Goal: Task Accomplishment & Management: Manage account settings

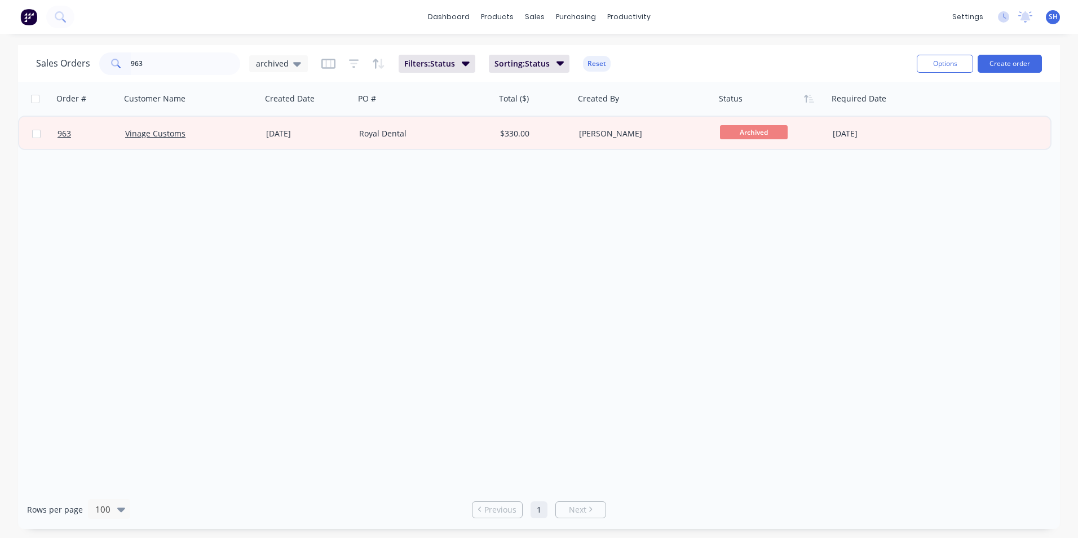
click at [161, 64] on input "963" at bounding box center [186, 63] width 110 height 23
click at [265, 60] on span "archived" at bounding box center [272, 64] width 33 height 12
drag, startPoint x: 265, startPoint y: 60, endPoint x: 289, endPoint y: 181, distance: 123.6
click at [289, 181] on button "VIEW 1 (Default)" at bounding box center [317, 182] width 129 height 13
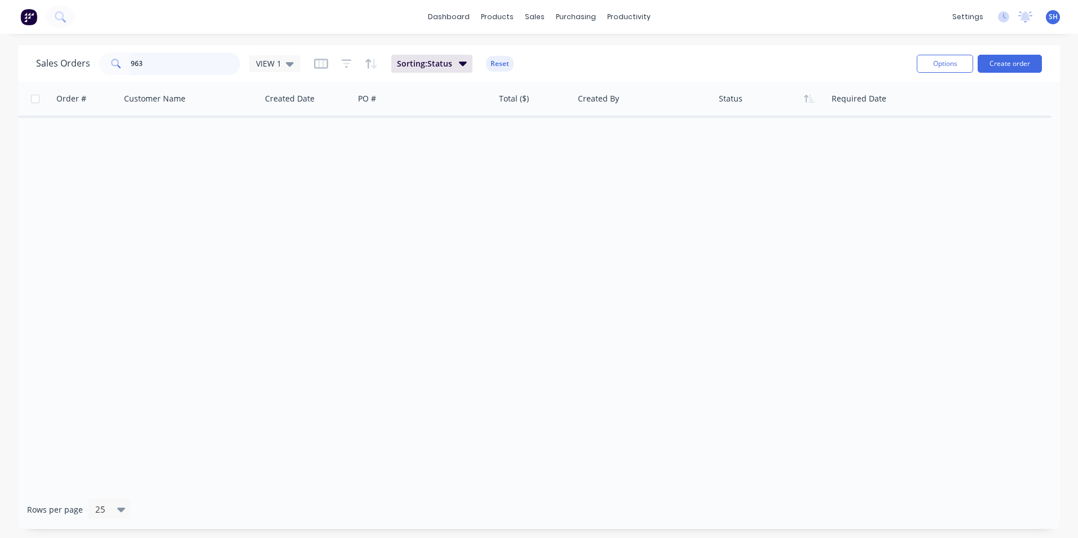
click at [201, 54] on input "963" at bounding box center [186, 63] width 110 height 23
drag, startPoint x: 190, startPoint y: 63, endPoint x: 89, endPoint y: 61, distance: 101.5
click at [89, 61] on div "Sales Orders 963 VIEW 1" at bounding box center [168, 63] width 264 height 23
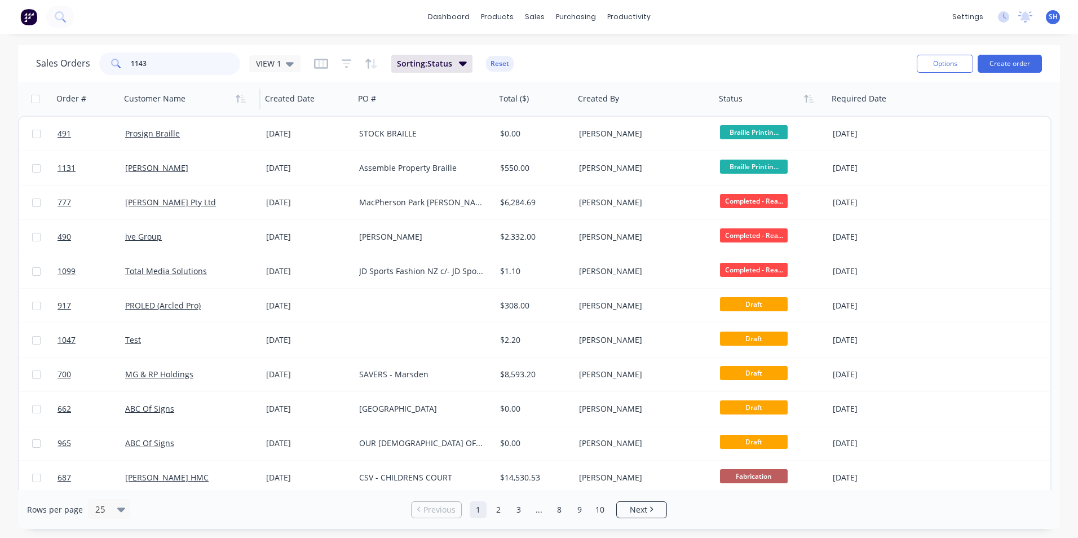
type input "1143"
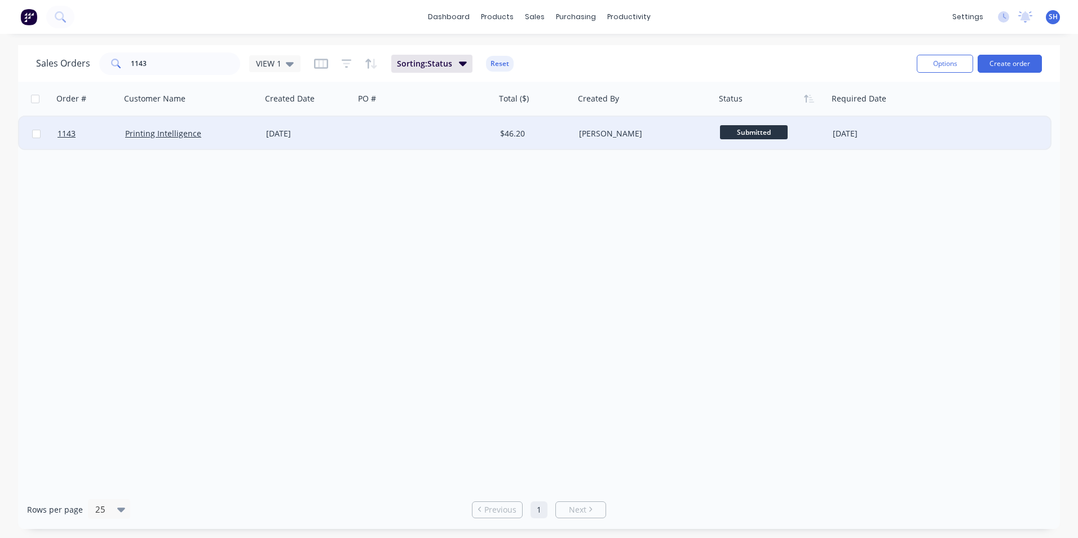
click at [392, 133] on div at bounding box center [425, 134] width 141 height 34
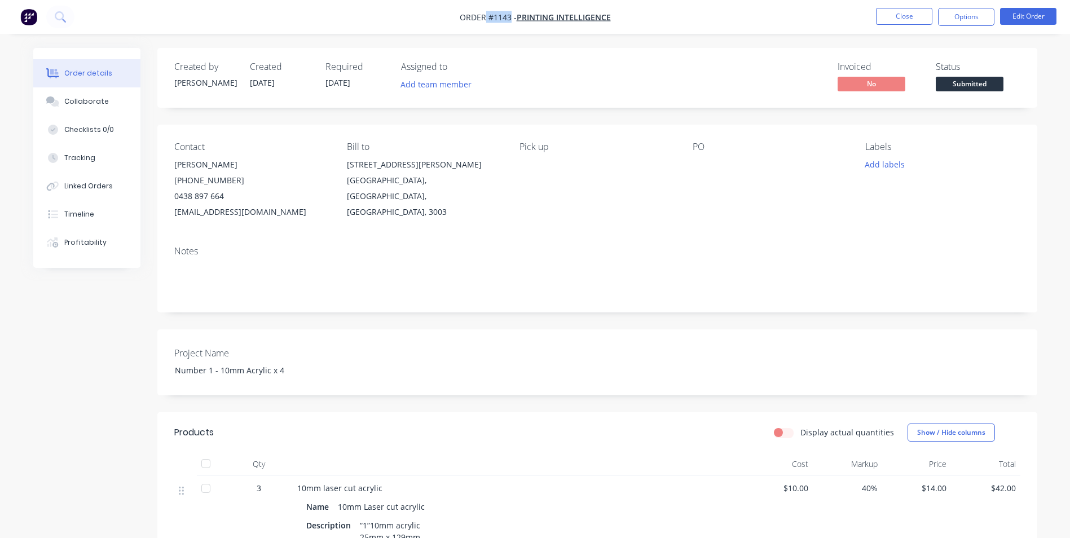
drag, startPoint x: 510, startPoint y: 17, endPoint x: 486, endPoint y: 17, distance: 23.7
click at [486, 17] on span "Order #1143 -" at bounding box center [488, 17] width 57 height 11
copy span "#1143"
drag, startPoint x: 289, startPoint y: 373, endPoint x: 153, endPoint y: 379, distance: 136.6
click at [153, 379] on div "Created by [PERSON_NAME] Created [DATE] Required [DATE] Assigned to Add team me…" at bounding box center [535, 418] width 1004 height 741
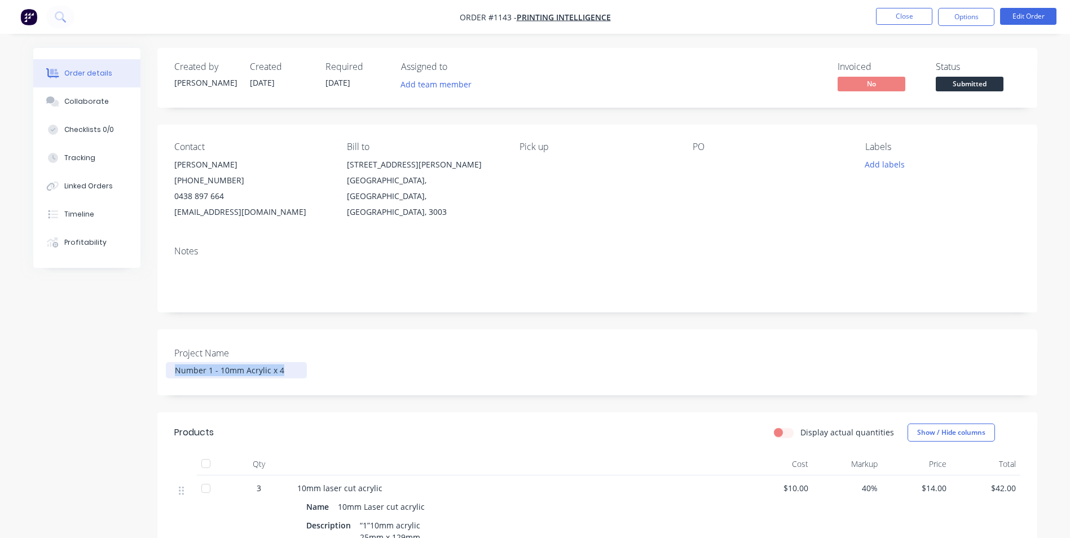
copy div "Number 1 - 10mm Acrylic x 4"
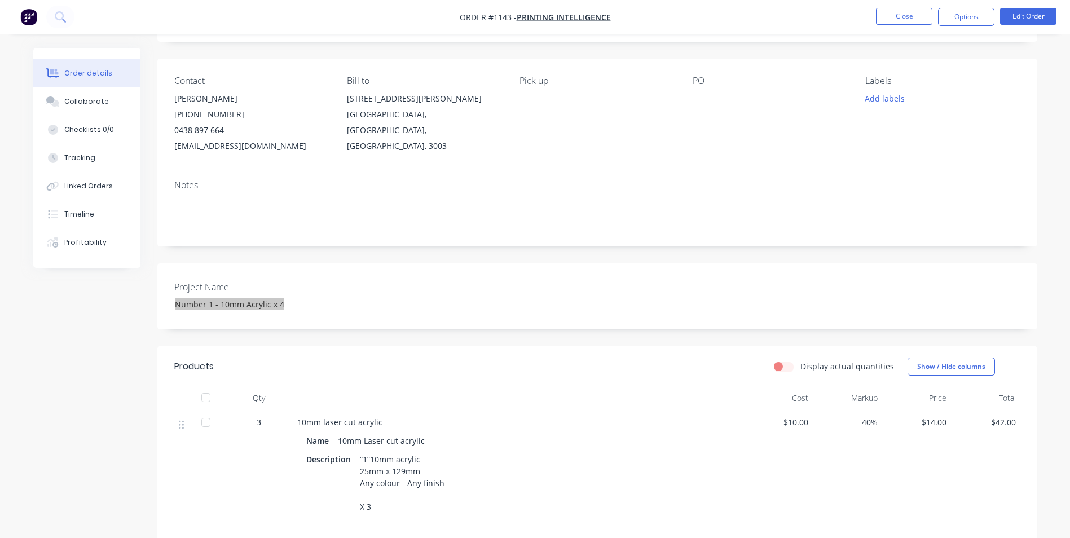
scroll to position [226, 0]
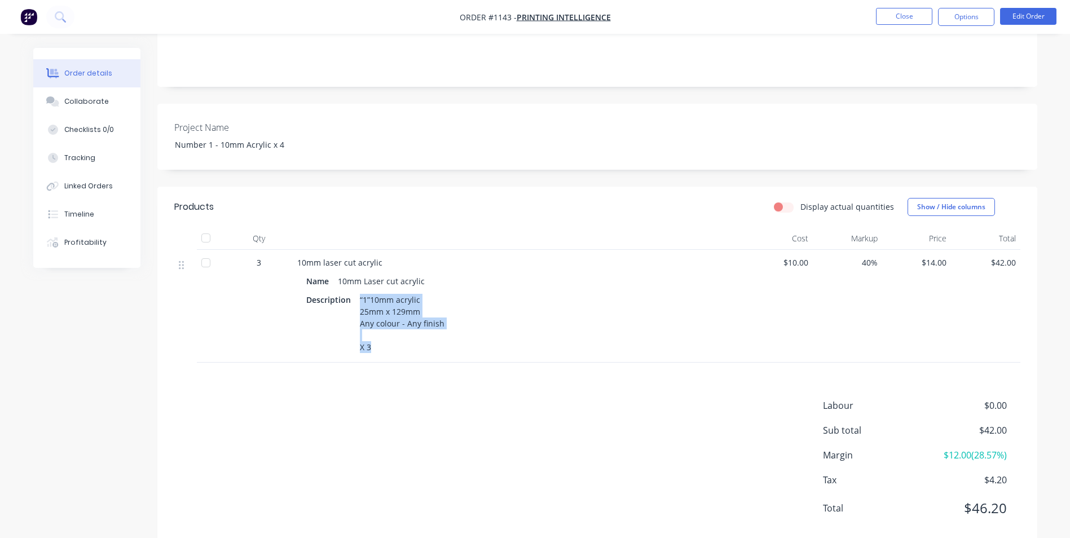
drag, startPoint x: 356, startPoint y: 300, endPoint x: 396, endPoint y: 362, distance: 73.8
click at [396, 362] on div "10mm laser cut acrylic Name 10mm Laser cut acrylic Description “1”10mm acrylic …" at bounding box center [518, 306] width 451 height 113
copy div "“1”10mm acrylic 25mm x 129mm Any colour - Any finish X 3"
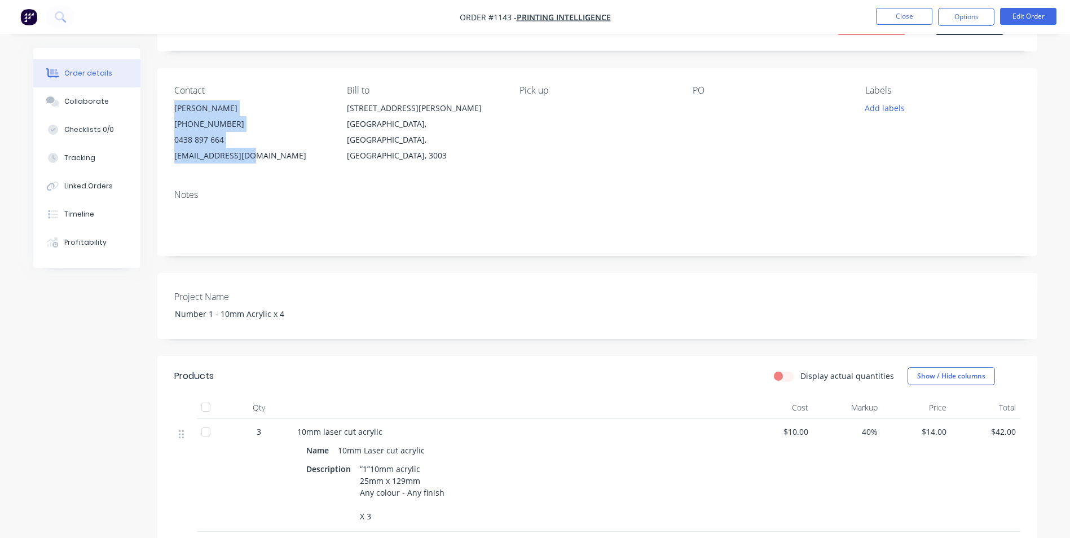
drag, startPoint x: 175, startPoint y: 108, endPoint x: 249, endPoint y: 161, distance: 90.8
click at [249, 161] on div "[PERSON_NAME] [PHONE_NUMBER] [EMAIL_ADDRESS][DOMAIN_NAME]" at bounding box center [251, 131] width 155 height 63
copy div "[PERSON_NAME] [PHONE_NUMBER] [EMAIL_ADDRESS][DOMAIN_NAME]"
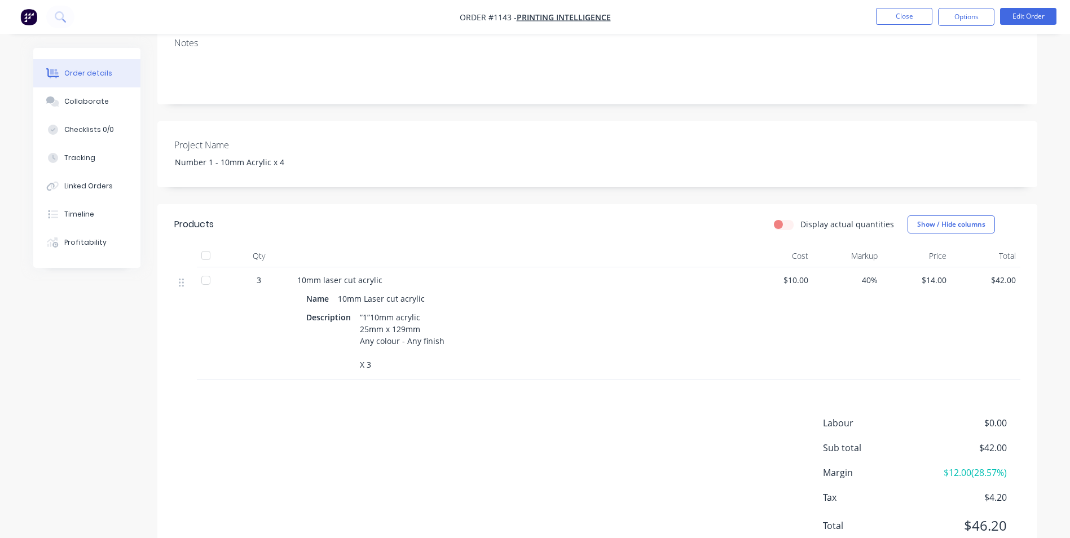
scroll to position [251, 0]
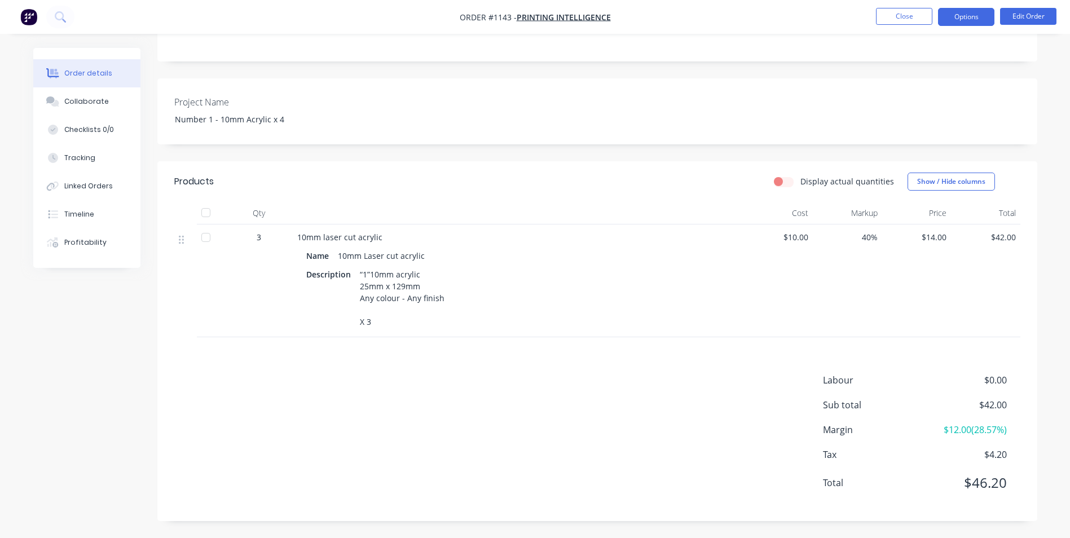
click at [947, 17] on button "Options" at bounding box center [966, 17] width 56 height 18
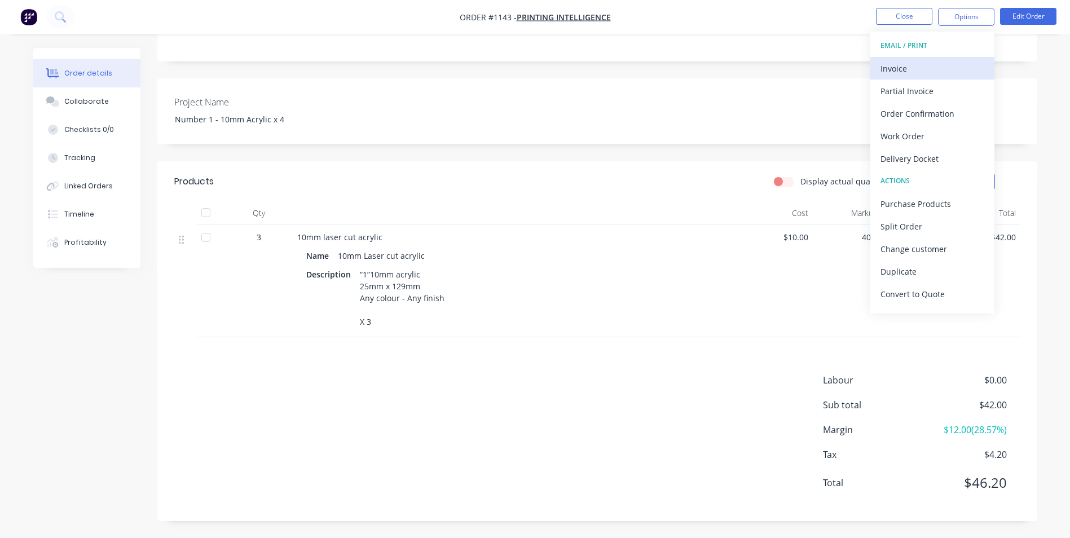
click at [916, 64] on div "Invoice" at bounding box center [932, 68] width 104 height 16
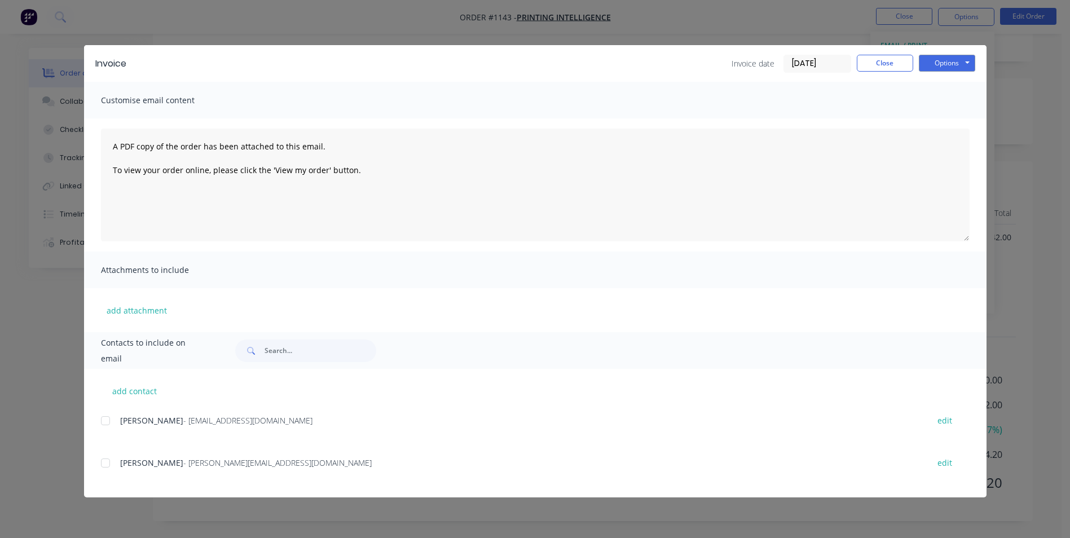
click at [946, 52] on div "Invoice Invoice date [DATE] Close Options Preview Print Email" at bounding box center [535, 63] width 902 height 37
click at [946, 59] on button "Options" at bounding box center [947, 63] width 56 height 17
click at [952, 105] on button "Print" at bounding box center [955, 101] width 72 height 19
click at [884, 63] on button "Close" at bounding box center [885, 63] width 56 height 17
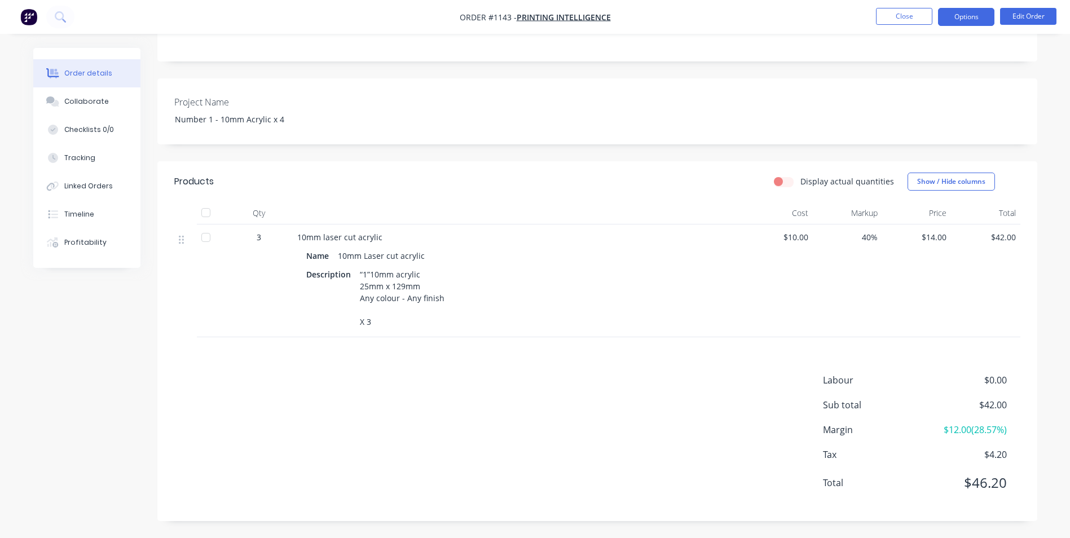
click at [948, 16] on button "Options" at bounding box center [966, 17] width 56 height 18
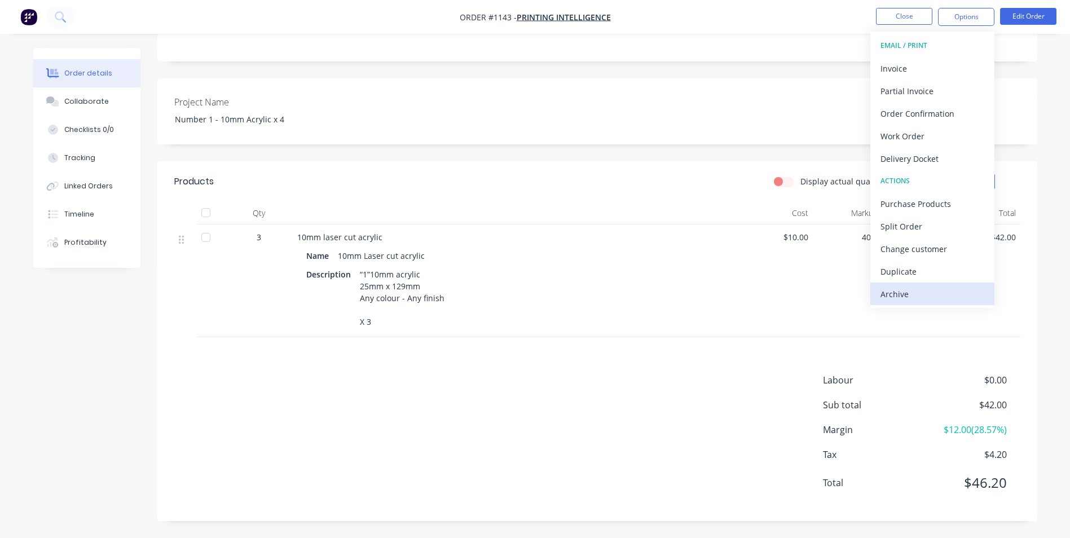
click at [903, 290] on div "Archive" at bounding box center [932, 294] width 104 height 16
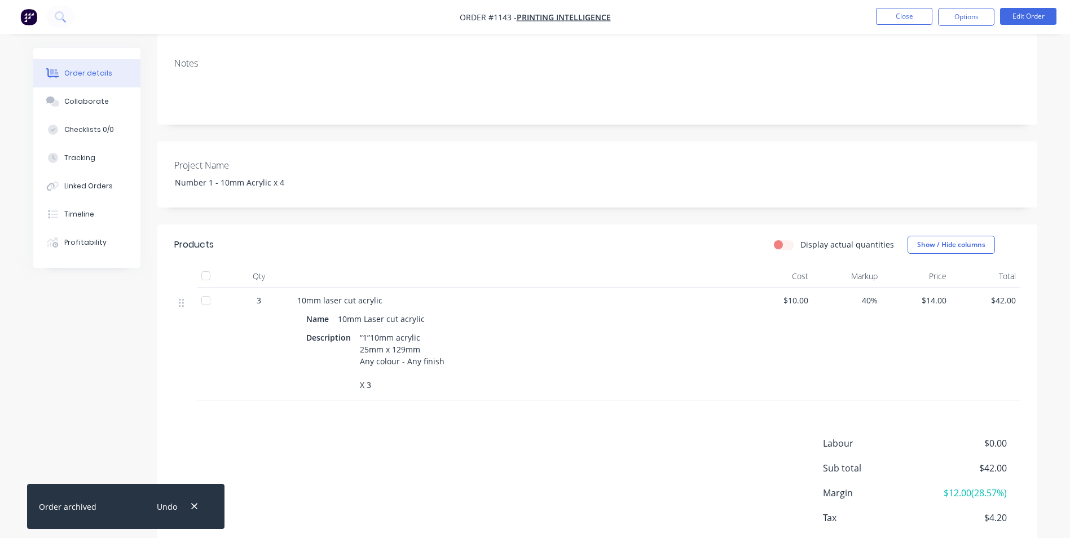
scroll to position [25, 0]
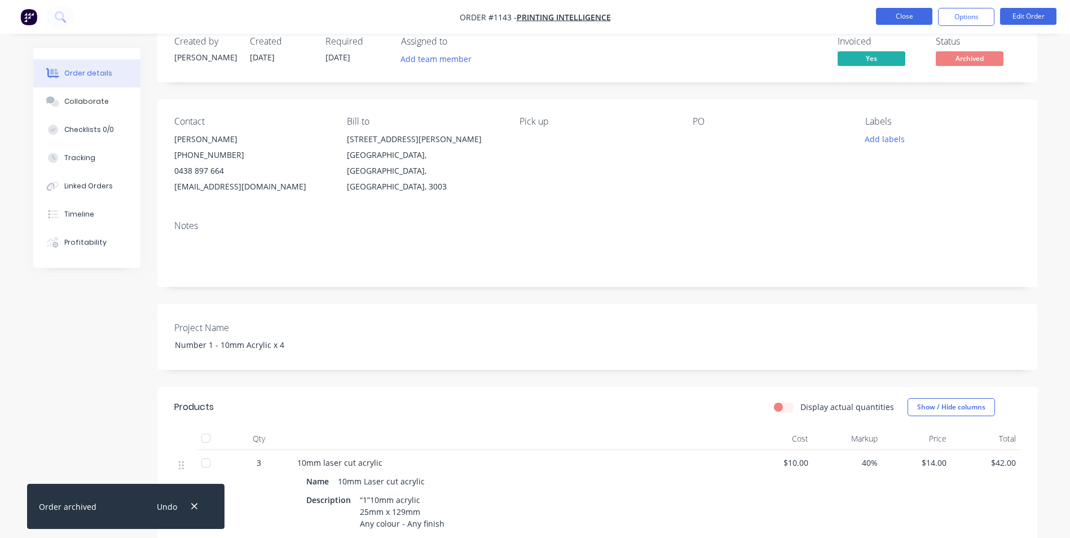
click at [898, 17] on button "Close" at bounding box center [904, 16] width 56 height 17
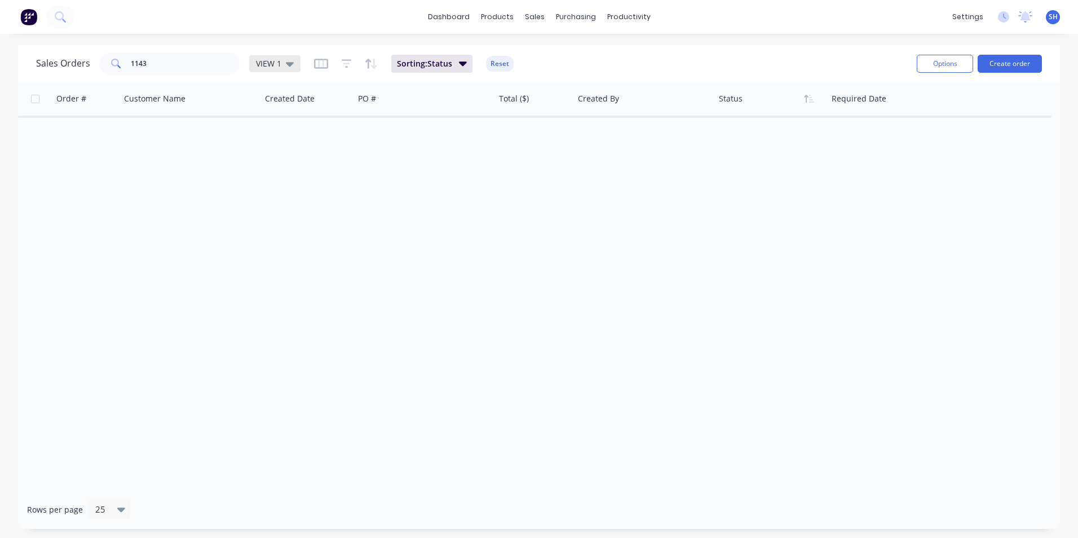
click at [279, 64] on span "VIEW 1" at bounding box center [268, 64] width 25 height 12
click at [294, 228] on button "To be Invoiced" at bounding box center [317, 227] width 129 height 13
click at [202, 69] on input "1143" at bounding box center [186, 63] width 110 height 23
drag, startPoint x: 200, startPoint y: 67, endPoint x: 54, endPoint y: 56, distance: 146.4
click at [54, 56] on div "Sales Orders 1143 To be Invoiced" at bounding box center [183, 63] width 294 height 23
